Goal: Task Accomplishment & Management: Manage account settings

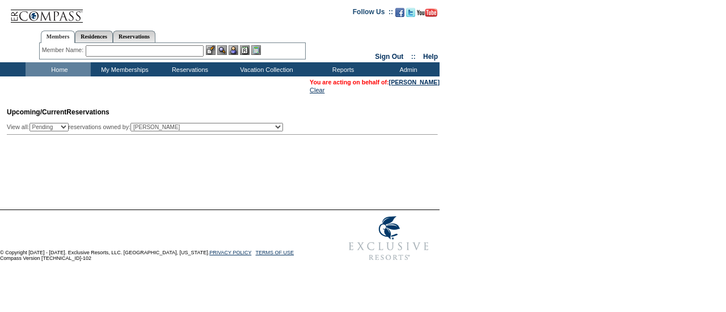
click at [133, 52] on input "text" at bounding box center [145, 50] width 118 height 11
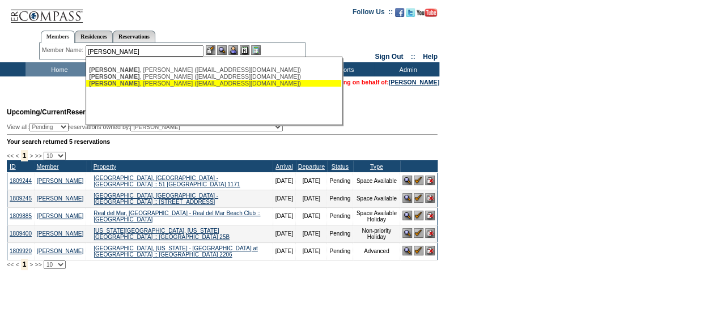
click at [136, 83] on div "Verni , Ralph (rfv@rfverni.com)" at bounding box center [213, 83] width 249 height 7
type input "Verni, Ralph (rfv@rfverni.com)"
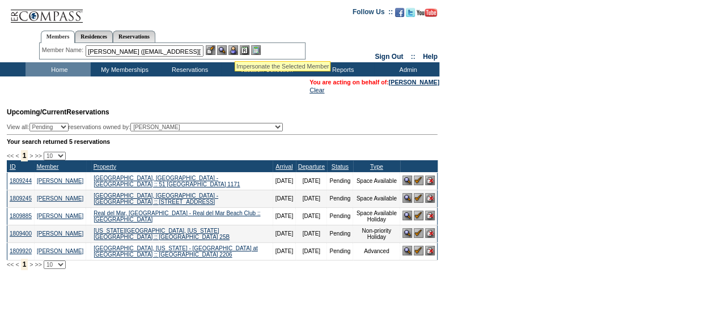
click at [236, 49] on img at bounding box center [233, 50] width 10 height 10
click at [223, 56] on div "Member Name: Verni, Ralph (rfv@rfverni.com) Verni , Kathy (kathyilmk@gmail.com)…" at bounding box center [172, 50] width 261 height 11
click at [221, 49] on img at bounding box center [222, 50] width 10 height 10
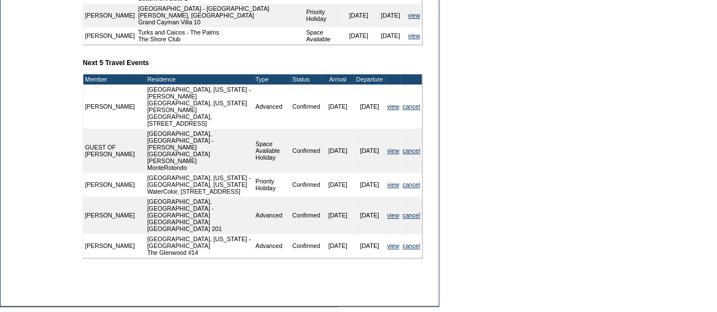
scroll to position [537, 0]
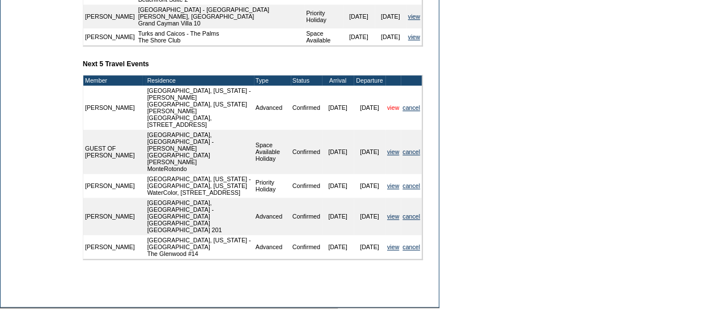
click at [388, 104] on link "view" at bounding box center [393, 107] width 12 height 7
